Goal: Information Seeking & Learning: Understand process/instructions

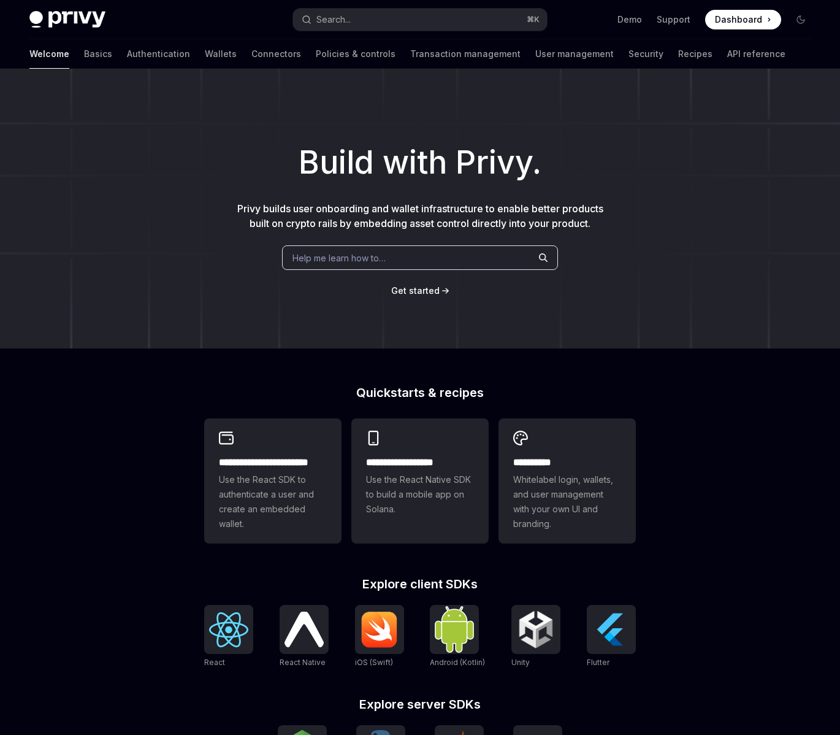
type textarea "*"
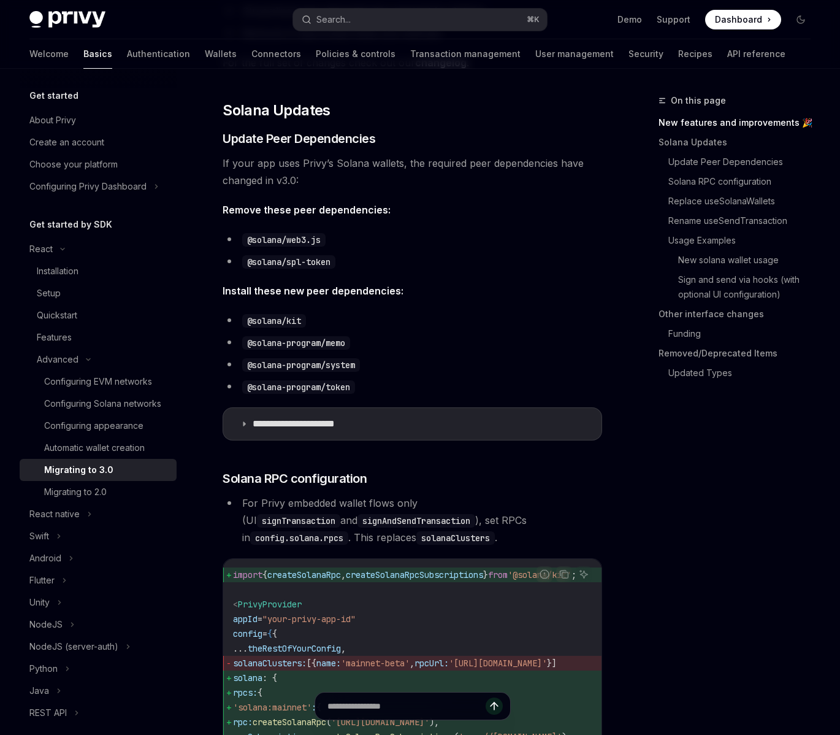
scroll to position [358, 0]
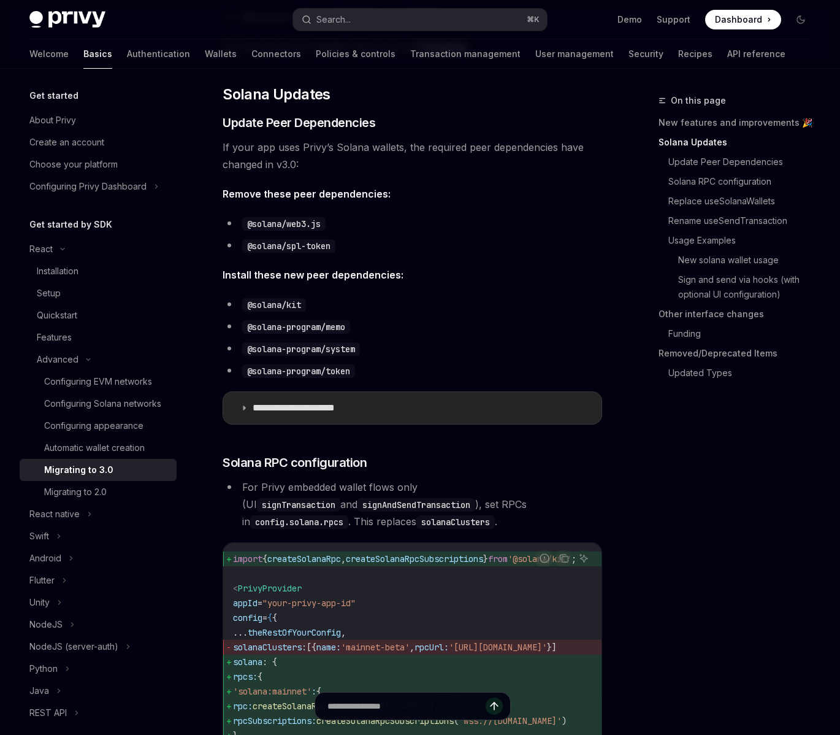
click at [243, 400] on summary "**********" at bounding box center [412, 408] width 378 height 32
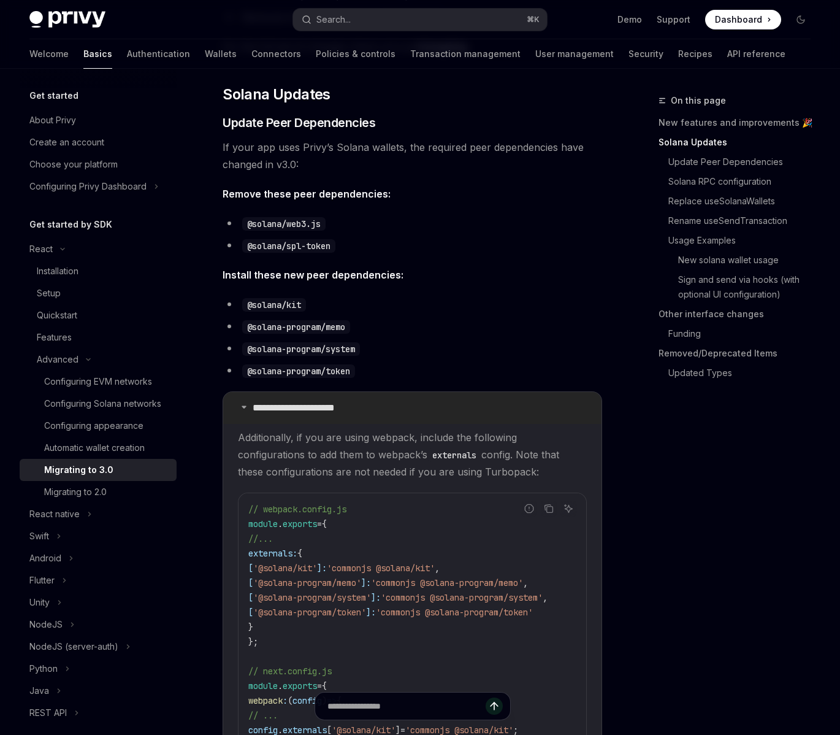
click at [312, 403] on p "**********" at bounding box center [310, 408] width 115 height 12
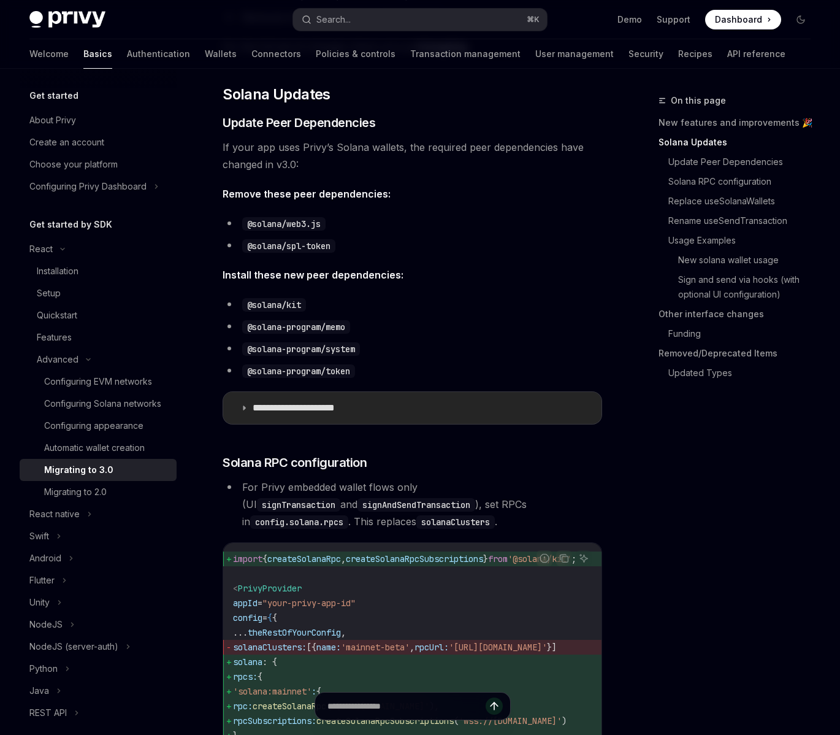
click at [303, 410] on p "**********" at bounding box center [310, 408] width 115 height 12
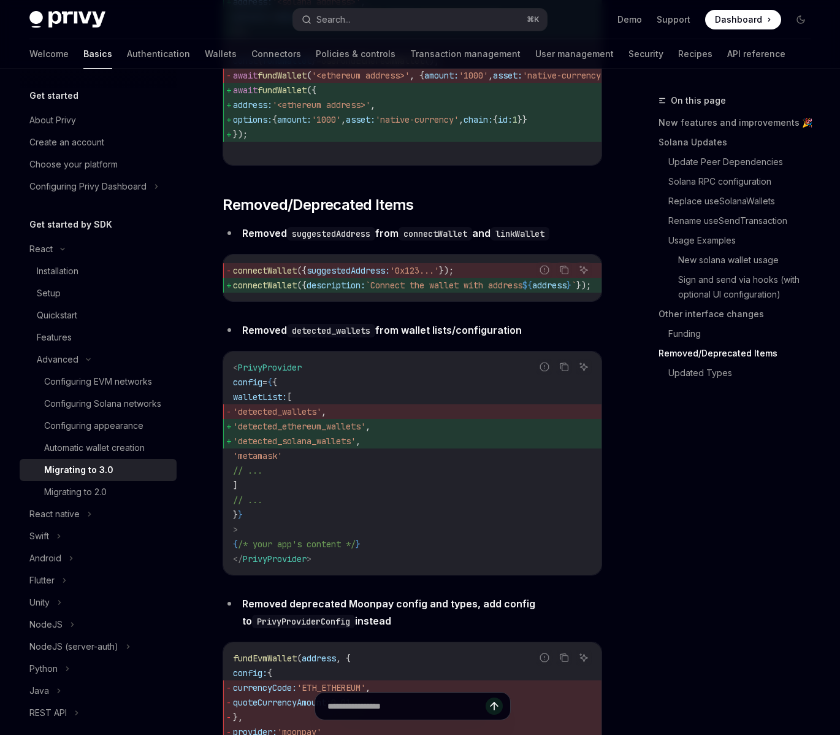
scroll to position [4479, 0]
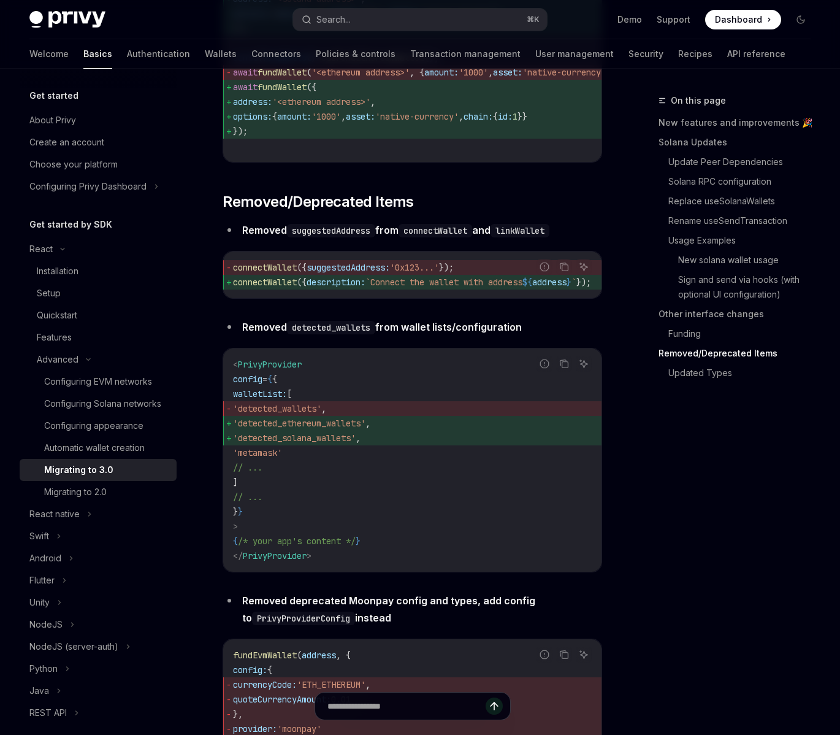
click at [346, 334] on code "detected_wallets" at bounding box center [331, 327] width 88 height 13
copy code "detected_wallets"
click at [357, 429] on span "'detected_ethereum_wallets'" at bounding box center [299, 423] width 132 height 11
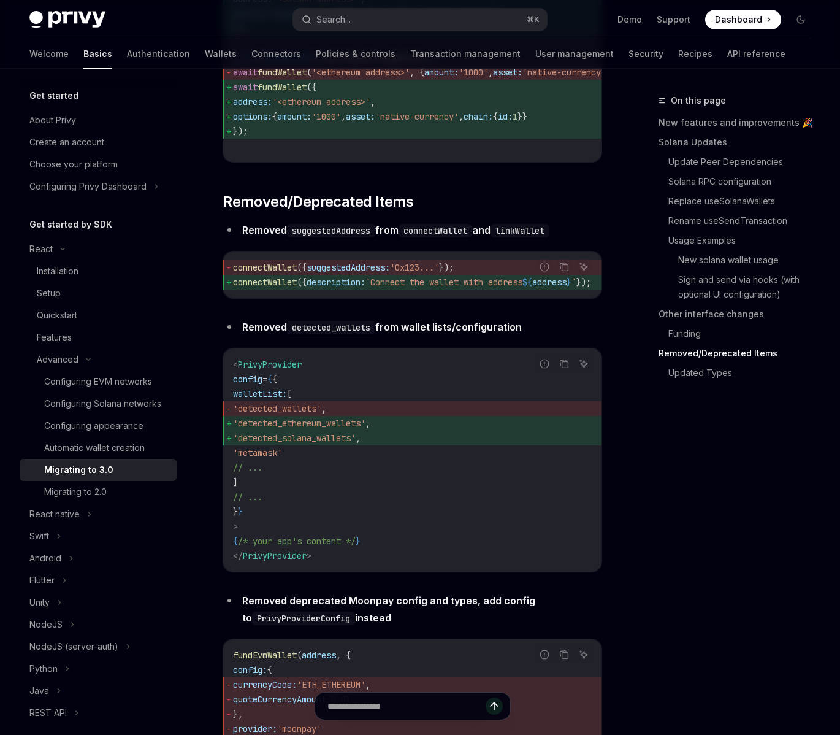
copy span "detected_ethereum_wallets"
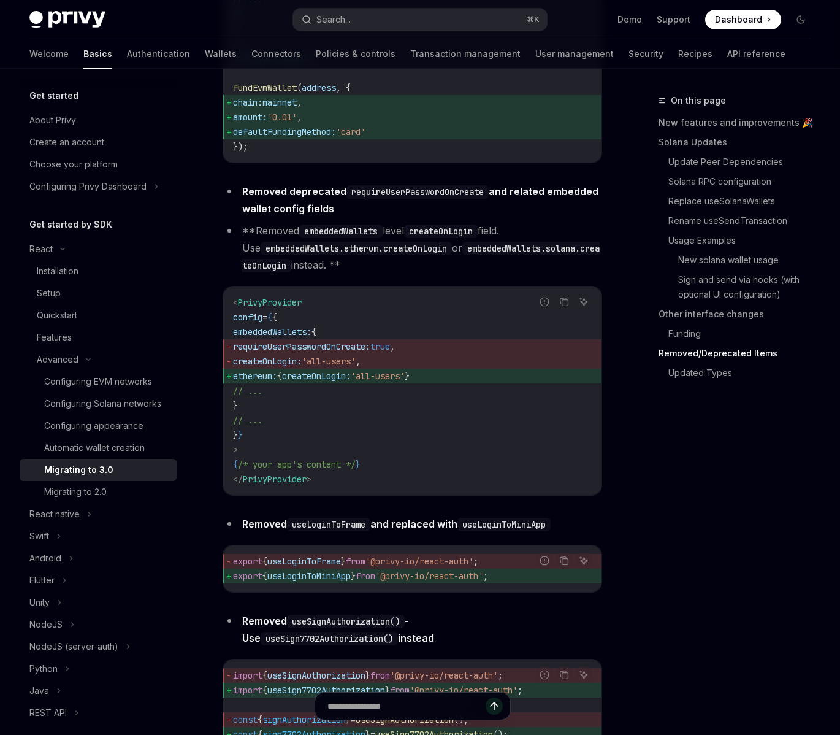
scroll to position [5299, 0]
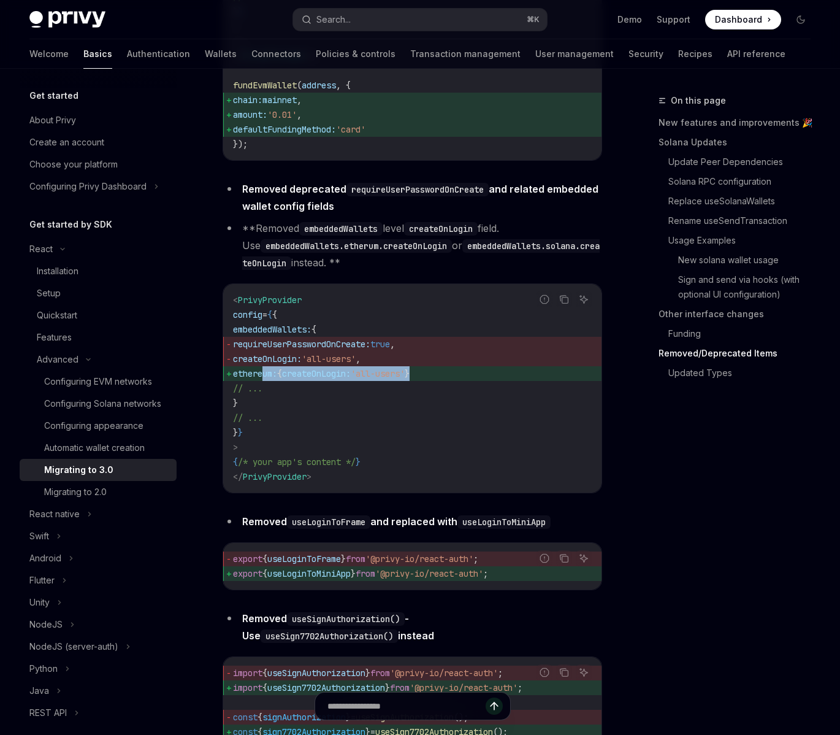
drag, startPoint x: 265, startPoint y: 401, endPoint x: 459, endPoint y: 404, distance: 193.8
click at [459, 381] on span "ethereum: { createOnLogin: 'all-users' }" at bounding box center [412, 373] width 359 height 15
copy span "ethereum: { createOnLogin: 'all-users' }"
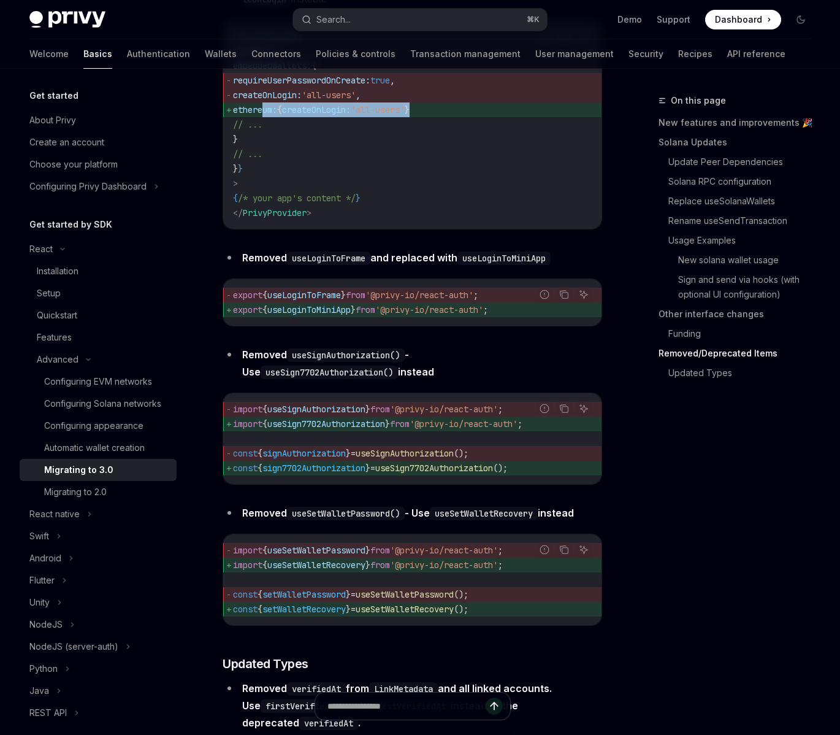
scroll to position [5565, 0]
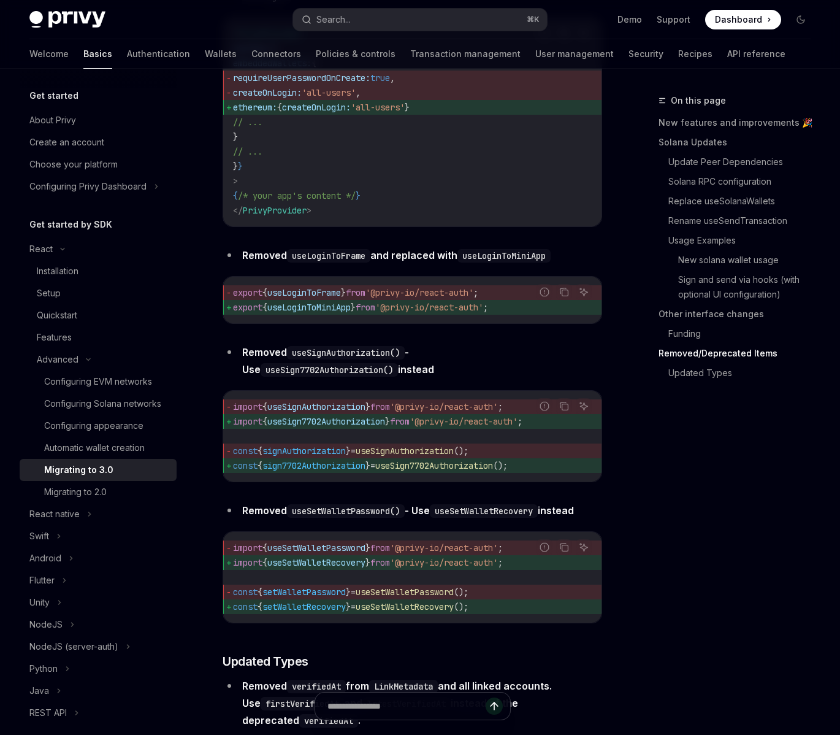
click at [308, 298] on span "useLoginToFrame" at bounding box center [304, 292] width 74 height 11
copy span "useLoginToFrame"
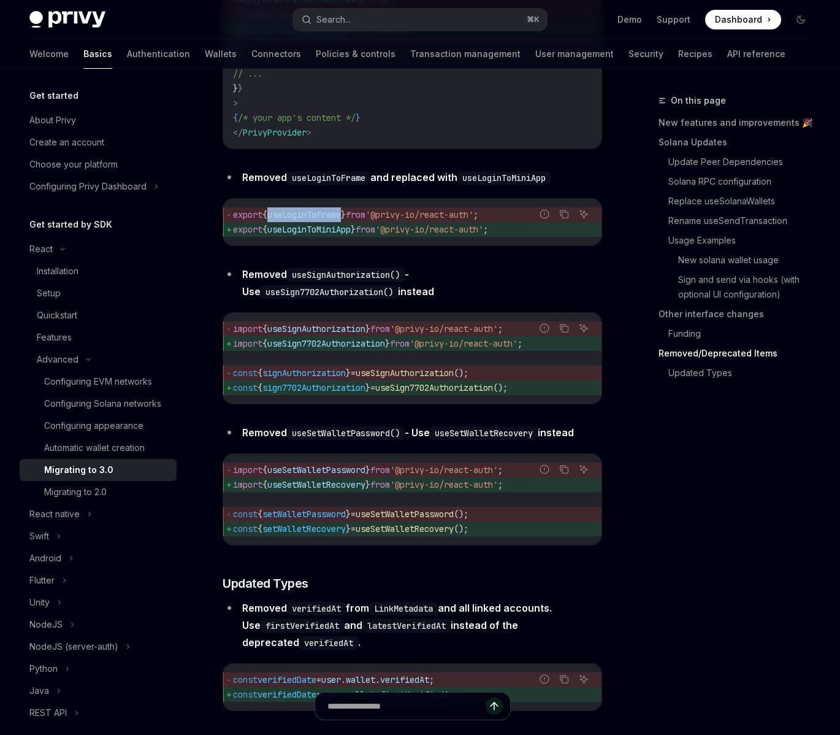
scroll to position [5657, 0]
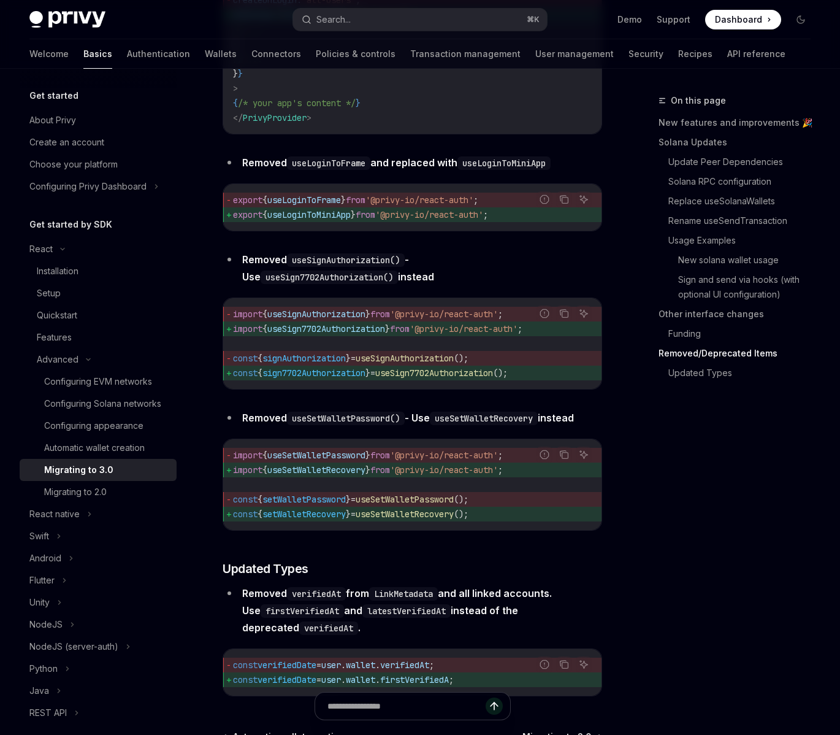
click at [330, 319] on span "useSignAuthorization" at bounding box center [316, 313] width 98 height 11
copy span "useSignAuthorization"
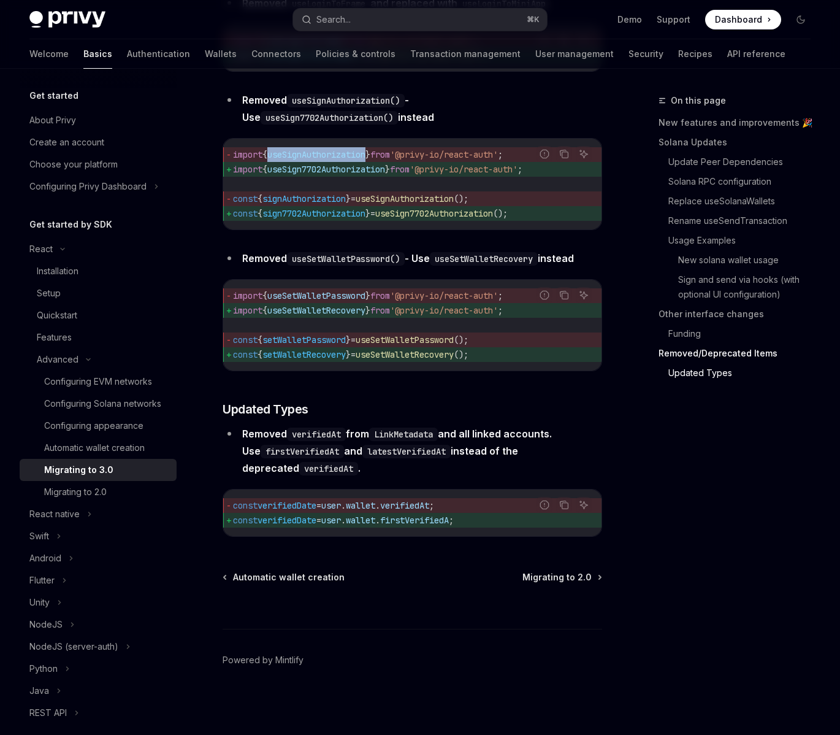
scroll to position [5844, 0]
click at [415, 432] on code "LinkMetadata" at bounding box center [403, 433] width 69 height 13
copy code "LinkMetadata"
click at [417, 506] on span "verifiedAt" at bounding box center [404, 505] width 49 height 11
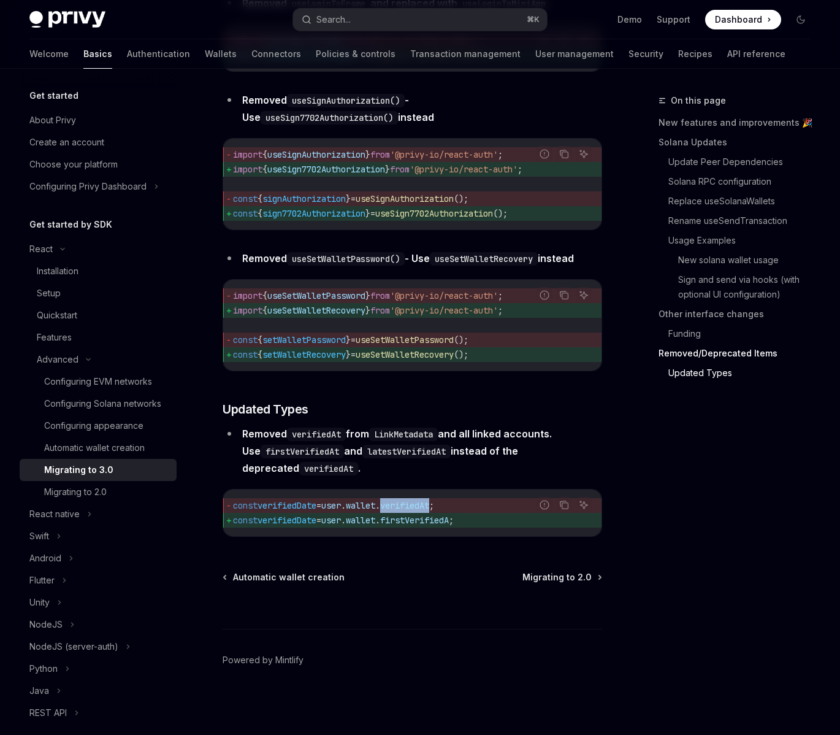
click at [417, 506] on span "verifiedAt" at bounding box center [404, 505] width 49 height 11
copy span "verifiedAt"
